Goal: Task Accomplishment & Management: Use online tool/utility

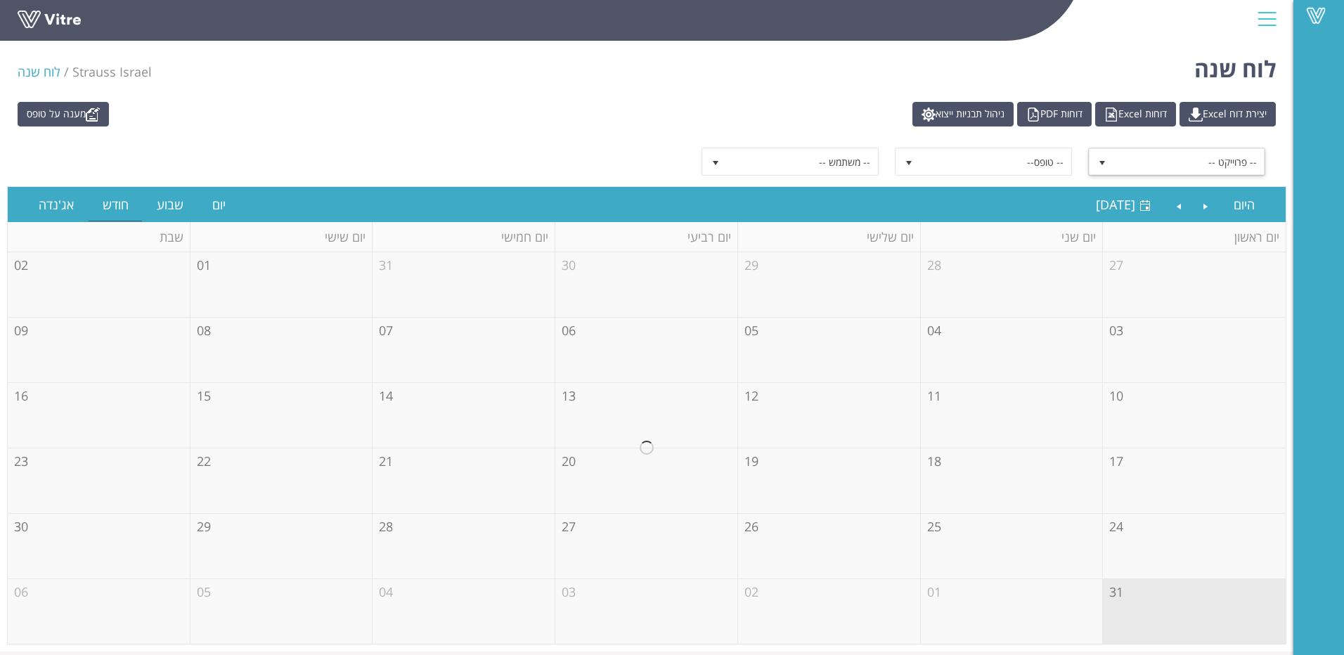
click at [1103, 167] on span "select" at bounding box center [1101, 162] width 11 height 11
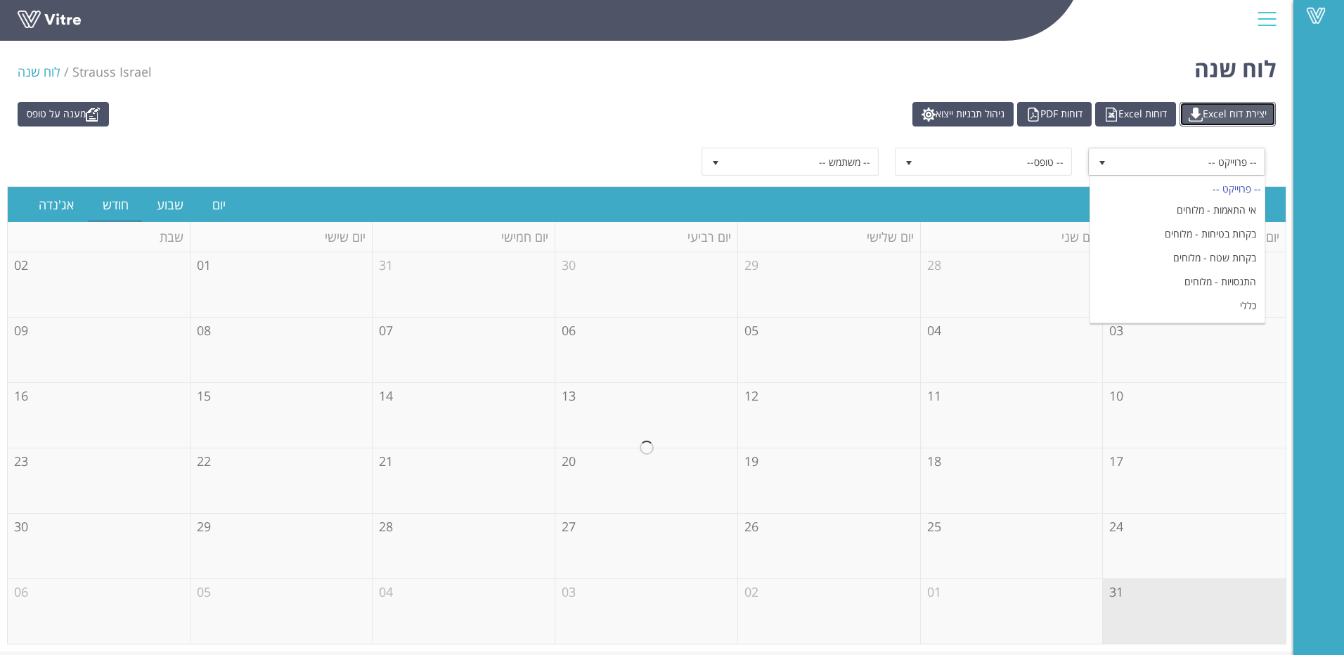
click at [1213, 109] on link "יצירת דוח Excel" at bounding box center [1227, 114] width 96 height 25
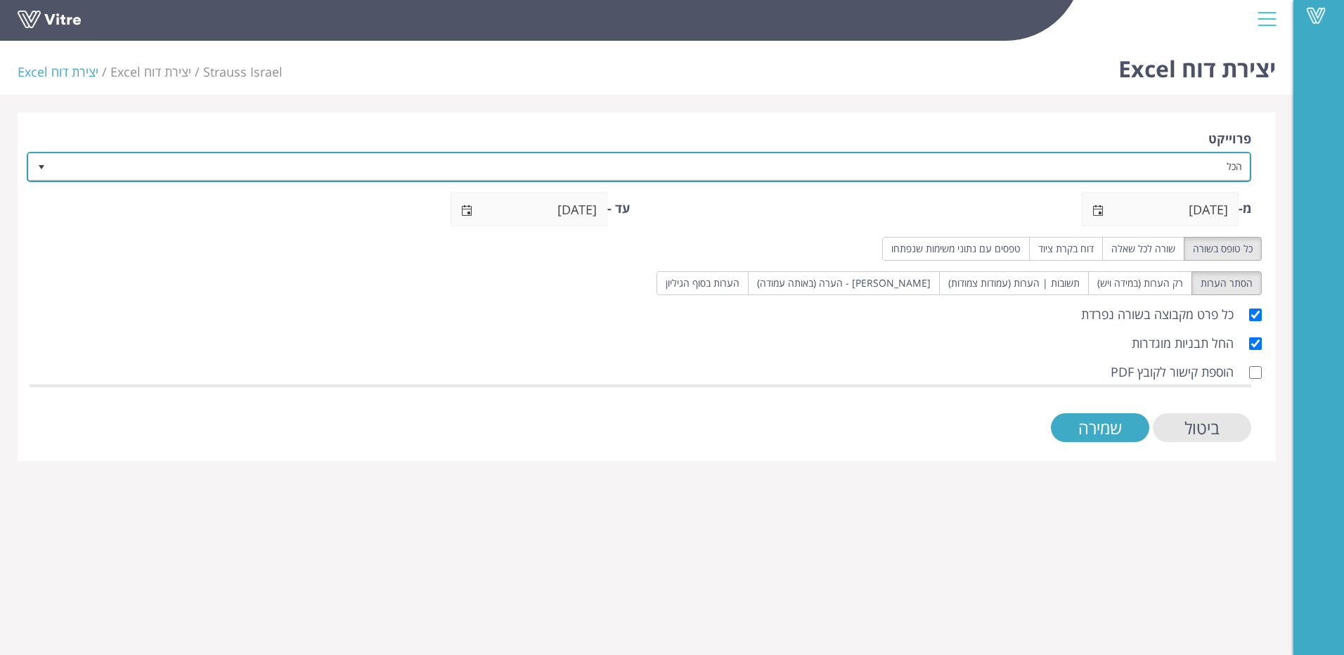
click at [43, 168] on span "select" at bounding box center [41, 167] width 11 height 11
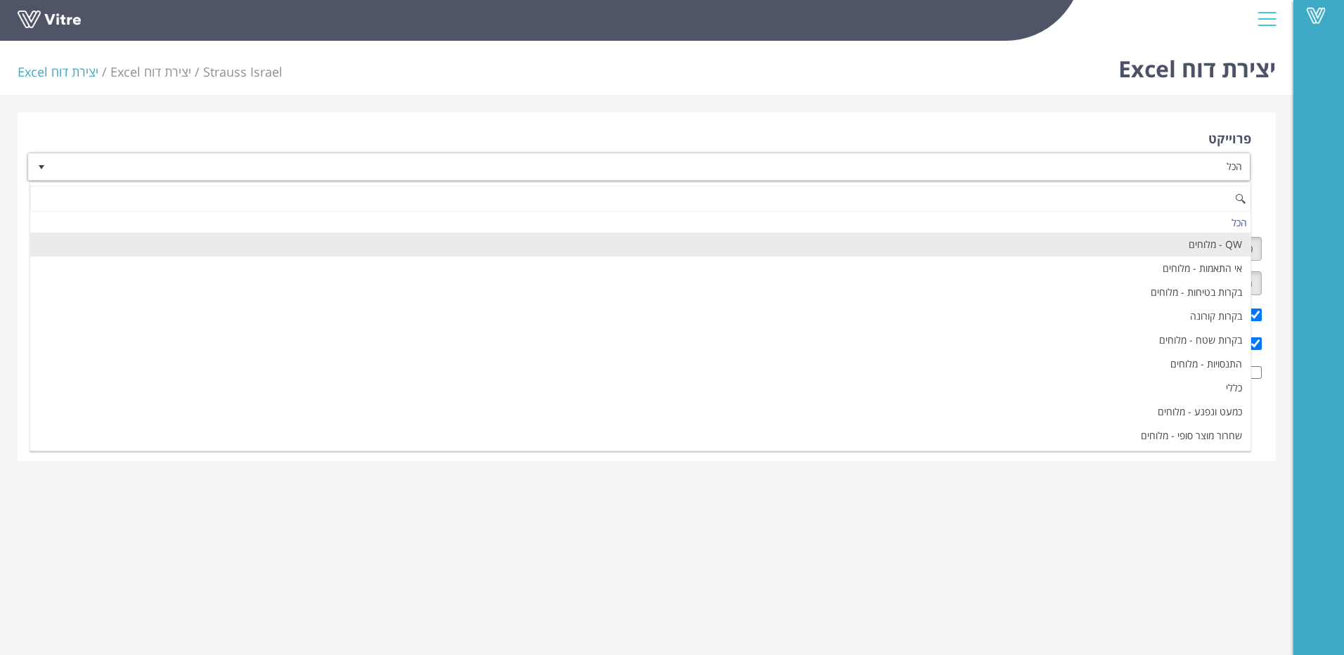
click at [1101, 251] on li "QW - מלוחים" at bounding box center [640, 245] width 1220 height 24
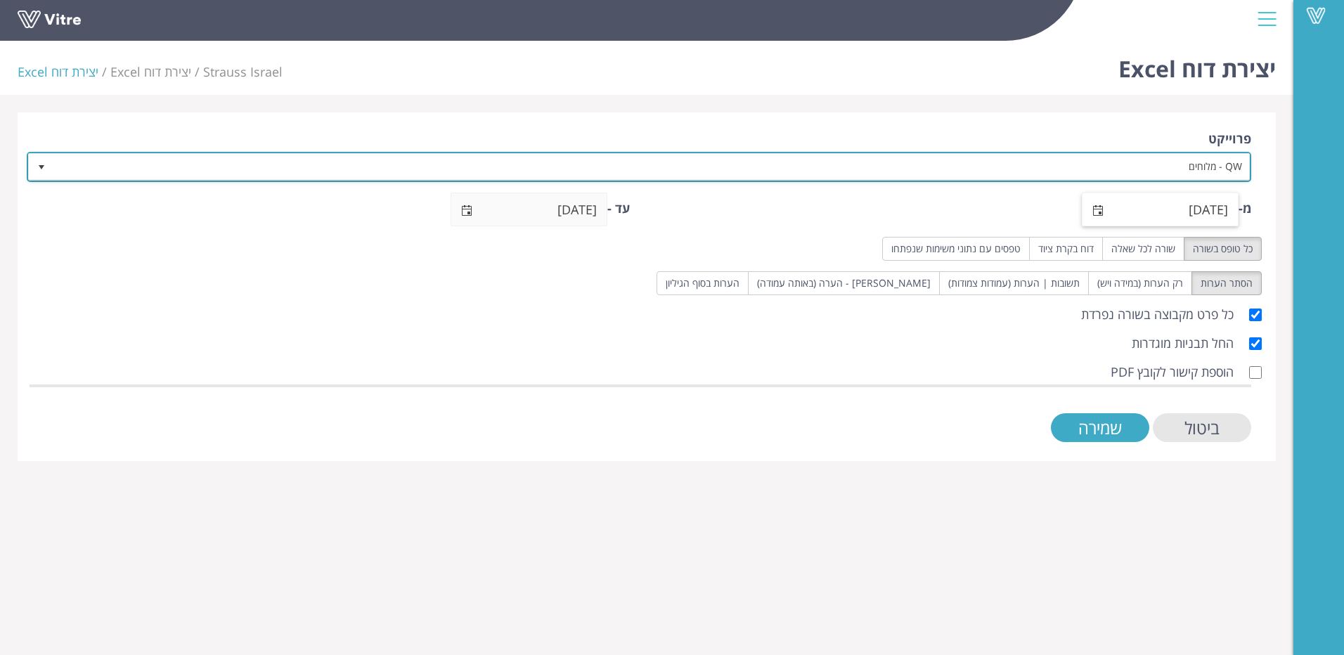
click at [1100, 210] on span "select" at bounding box center [1097, 210] width 11 height 11
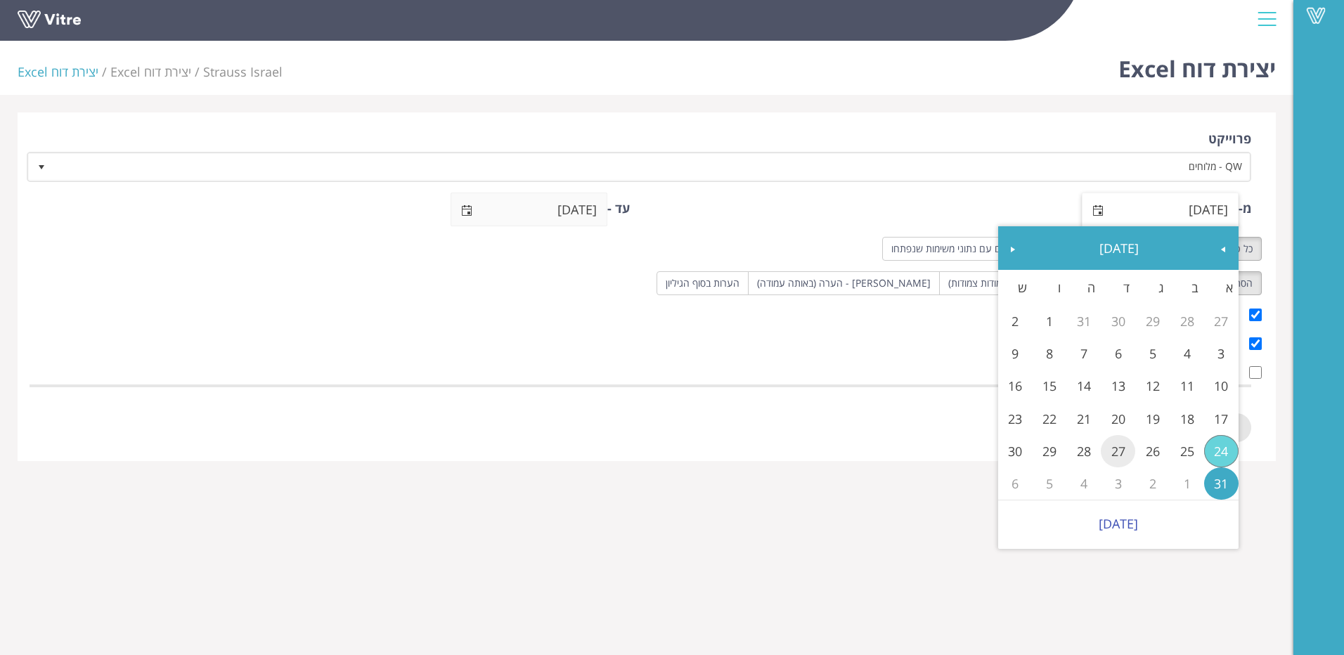
click at [1115, 451] on link "27" at bounding box center [1117, 451] width 34 height 32
type input "27/08/2025"
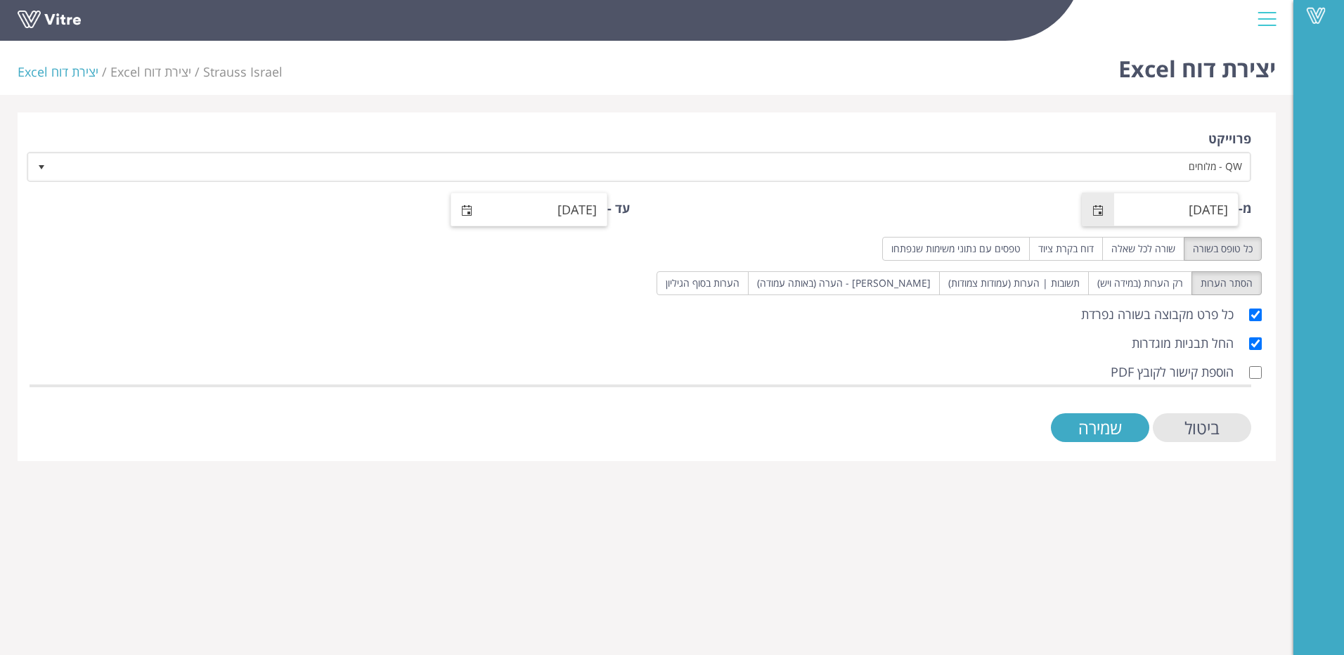
click at [469, 205] on span "select" at bounding box center [466, 210] width 11 height 11
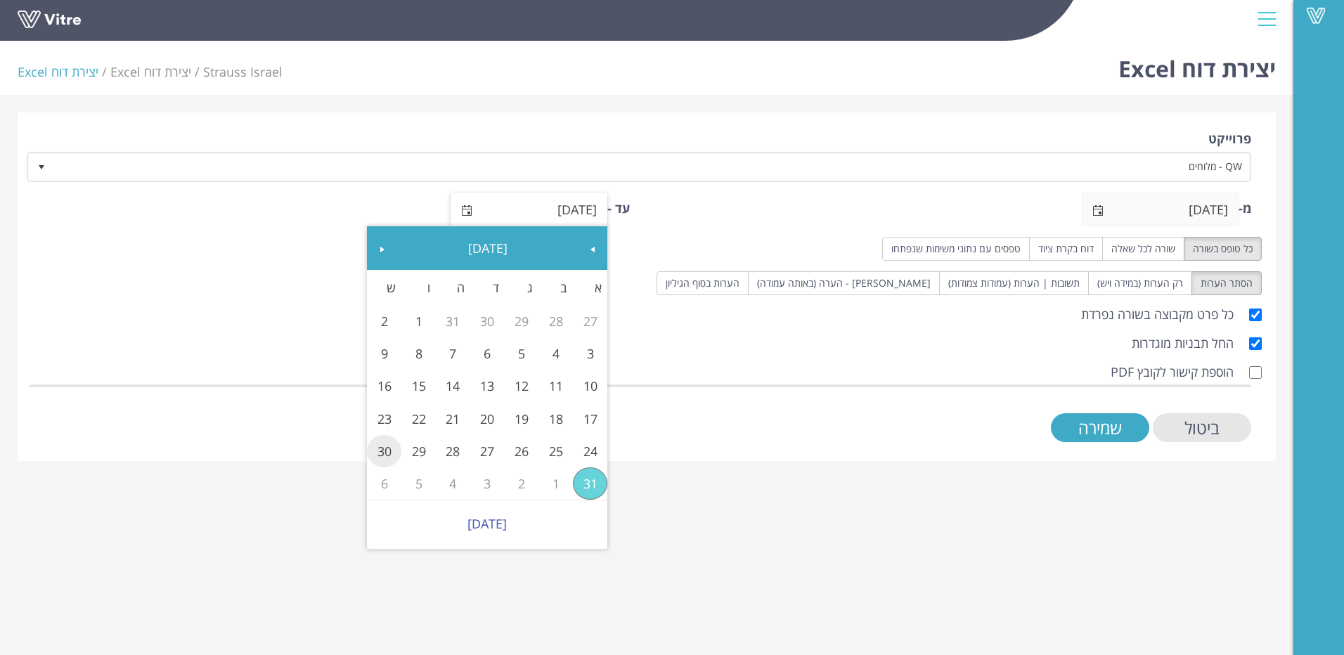
click at [387, 454] on link "30" at bounding box center [384, 451] width 34 height 32
type input "30/08/2025"
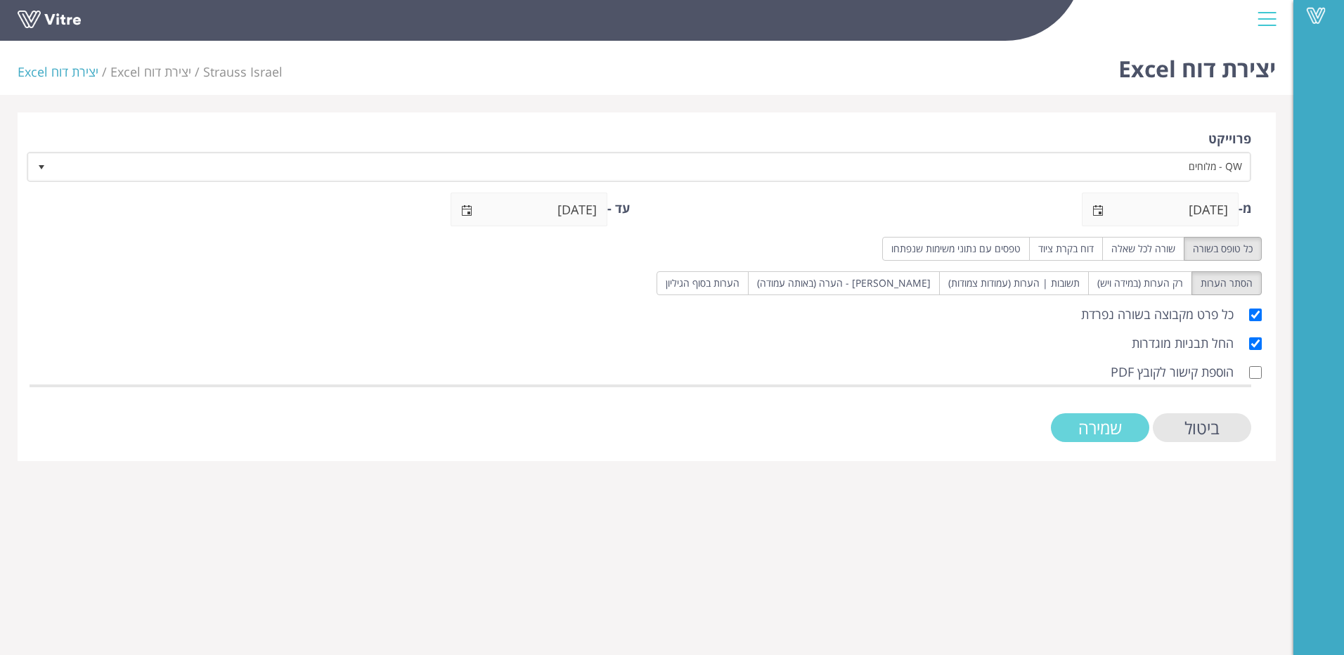
click at [1105, 427] on input "שמירה" at bounding box center [1100, 427] width 98 height 29
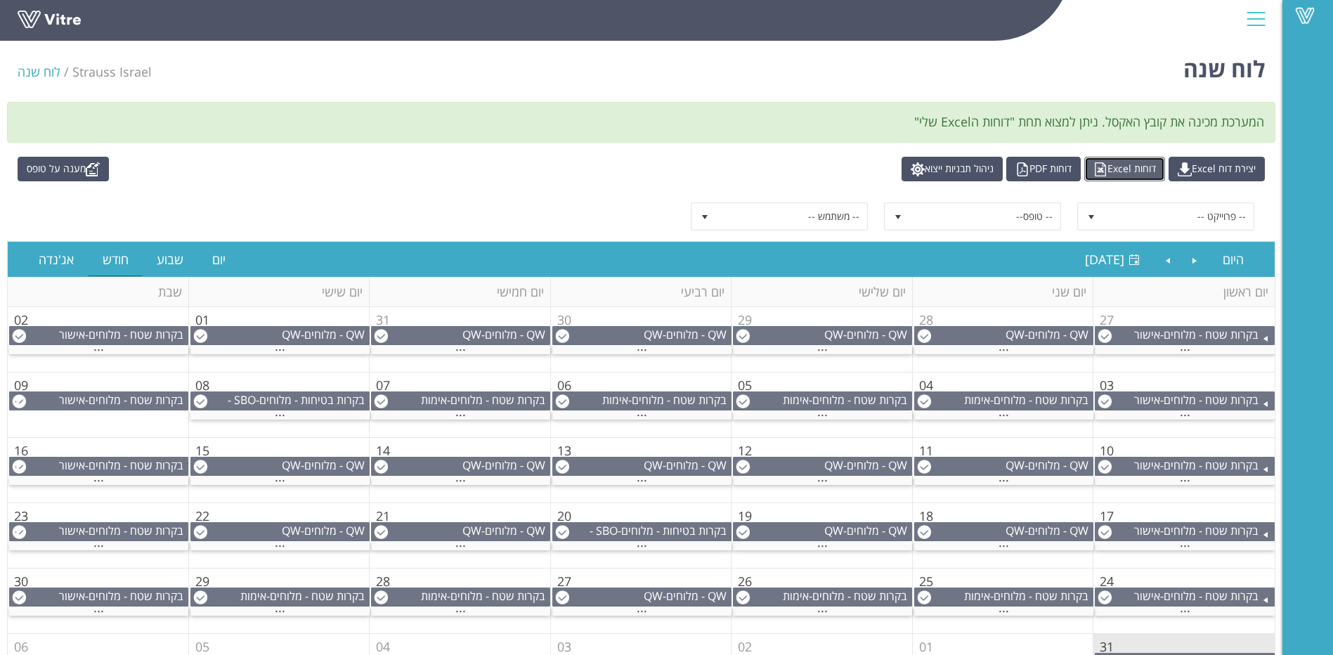
click at [1111, 173] on link "דוחות Excel" at bounding box center [1124, 169] width 81 height 25
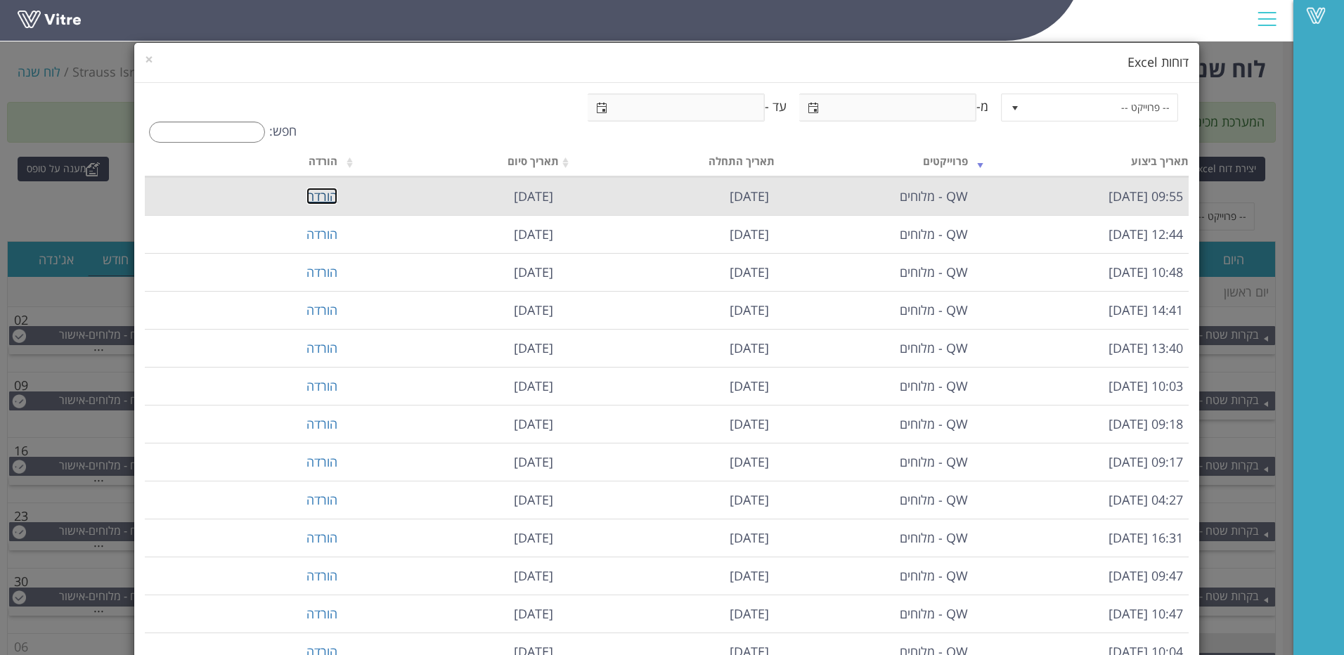
click at [337, 193] on link "הורדה" at bounding box center [321, 196] width 31 height 17
